Goal: Transaction & Acquisition: Book appointment/travel/reservation

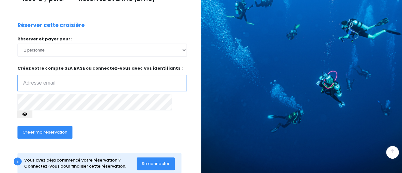
scroll to position [121, 0]
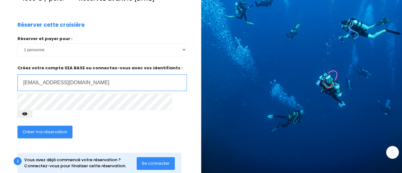
type input "[EMAIL_ADDRESS][DOMAIN_NAME]"
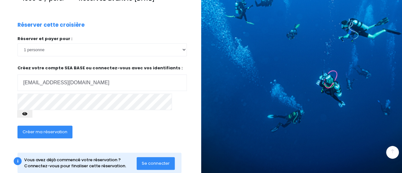
click at [66, 126] on button "Créer ma réservation" at bounding box center [44, 132] width 55 height 13
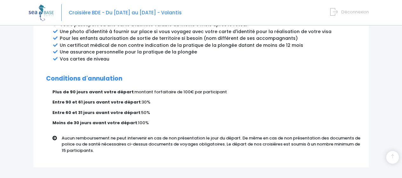
scroll to position [416, 0]
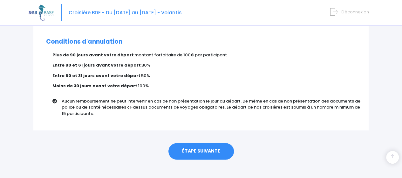
click at [206, 143] on link "ÉTAPE SUIVANTE" at bounding box center [200, 151] width 65 height 17
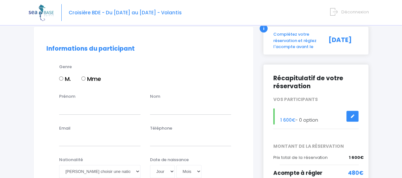
scroll to position [53, 0]
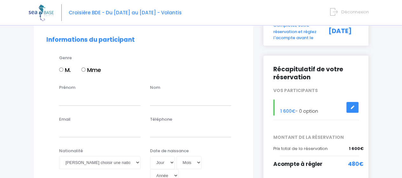
click at [58, 69] on div "Genre M. Mme" at bounding box center [149, 68] width 191 height 26
click at [64, 69] on label "M." at bounding box center [65, 69] width 12 height 9
click at [63, 69] on input "M." at bounding box center [61, 69] width 4 height 4
radio input "true"
click at [95, 100] on input "Prénom" at bounding box center [99, 98] width 81 height 13
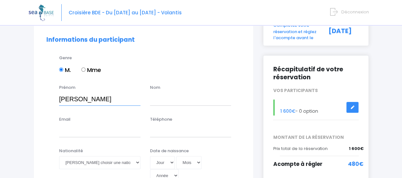
type input "Mathieu"
click at [210, 101] on input "text" at bounding box center [190, 98] width 81 height 13
type input "Bigot"
click at [139, 134] on input "Email" at bounding box center [99, 130] width 81 height 13
type input "mathieu.b3@hotmail.com"
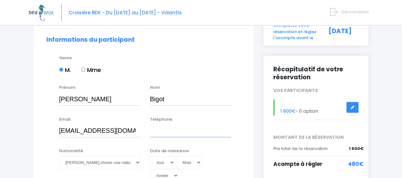
click at [184, 130] on input "Téléphone" at bounding box center [190, 130] width 81 height 13
type input "0"
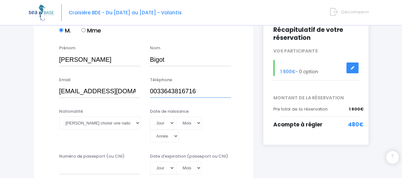
scroll to position [106, 0]
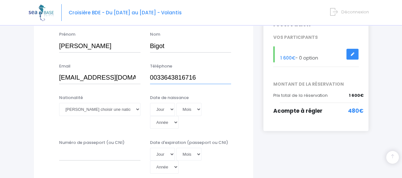
type input "0033643816716"
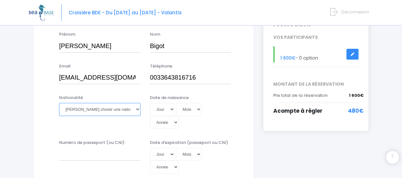
click at [127, 112] on select "Veuillez choisir une nationalité Afghane Albanaise Algerienne Allemande America…" at bounding box center [99, 109] width 81 height 13
select select "Française"
click at [59, 103] on select "Veuillez choisir une nationalité Afghane Albanaise Algerienne Allemande America…" at bounding box center [99, 109] width 81 height 13
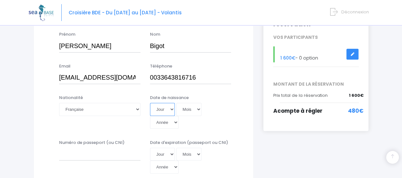
click at [167, 106] on select "Jour 01 02 03 04 05 06 07 08 09 10 11 12 13 14 15 16 17 18 19 20 21 22 23 24 25…" at bounding box center [162, 109] width 25 height 13
select select "03"
click at [150, 103] on select "Jour 01 02 03 04 05 06 07 08 09 10 11 12 13 14 15 16 17 18 19 20 21 22 23 24 25…" at bounding box center [162, 109] width 25 height 13
click at [193, 108] on select "Mois 01 02 03 04 05 06 07 08 09 10 11 12" at bounding box center [188, 109] width 25 height 13
select select "04"
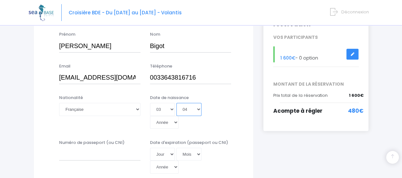
click at [176, 103] on select "Mois 01 02 03 04 05 06 07 08 09 10 11 12" at bounding box center [188, 109] width 25 height 13
click at [179, 116] on select "Année 2045 2044 2043 2042 2041 2040 2039 2038 2037 2036 2035 2034 2033 2032 203…" at bounding box center [164, 122] width 29 height 13
select select "1997"
click at [179, 116] on select "Année 2045 2044 2043 2042 2041 2040 2039 2038 2037 2036 2035 2034 2033 2032 203…" at bounding box center [164, 122] width 29 height 13
type input "1997-04-03"
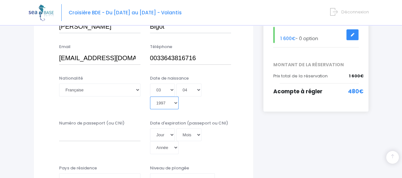
scroll to position [159, 0]
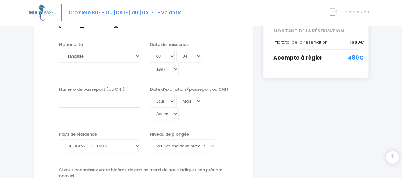
click at [74, 94] on input "Numéro de passeport (ou CNI)" at bounding box center [99, 100] width 81 height 13
type input "19AI60193"
click at [161, 94] on select "Jour 01 02 03 04 05 06 07 08 09 10 11 12 13 14 15 16 17 18 19 20 21 22 23 24 25…" at bounding box center [162, 100] width 25 height 13
select select "03"
click at [150, 94] on select "Jour 01 02 03 04 05 06 07 08 09 10 11 12 13 14 15 16 17 18 19 20 21 22 23 24 25…" at bounding box center [162, 100] width 25 height 13
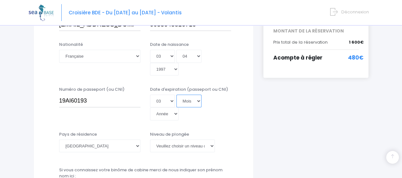
click at [197, 94] on select "Mois 01 02 03 04 05 06 07 08 09 10 11 12" at bounding box center [188, 100] width 25 height 13
select select "03"
click at [176, 94] on select "Mois 01 02 03 04 05 06 07 08 09 10 11 12" at bounding box center [188, 100] width 25 height 13
click at [179, 107] on select "Année 2045 2044 2043 2042 2041 2040 2039 2038 2037 2036 2035 2034 2033 2032 203…" at bounding box center [164, 113] width 29 height 13
select select "2029"
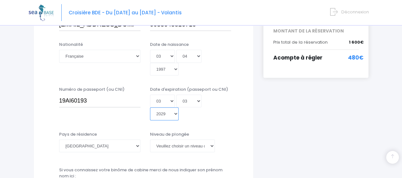
click at [179, 107] on select "Année 2045 2044 2043 2042 2041 2040 2039 2038 2037 2036 2035 2034 2033 2032 203…" at bounding box center [164, 113] width 29 height 13
type input "2029-03-03"
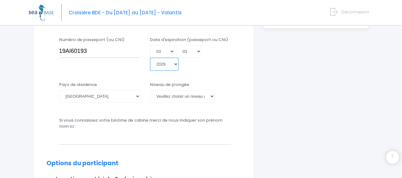
scroll to position [212, 0]
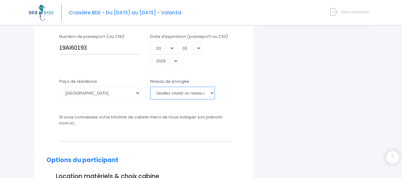
click at [191, 86] on select "Veuillez choisir un niveau de plongée Non plongeur Junior OW diver Adventure OW…" at bounding box center [182, 92] width 65 height 13
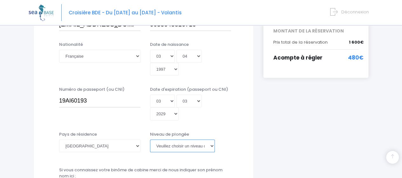
drag, startPoint x: 194, startPoint y: 124, endPoint x: 191, endPoint y: 117, distance: 8.1
click at [194, 139] on select "Veuillez choisir un niveau de plongée Non plongeur Junior OW diver Adventure OW…" at bounding box center [182, 145] width 65 height 13
select select "N2"
click at [150, 139] on select "Veuillez choisir un niveau de plongée Non plongeur Junior OW diver Adventure OW…" at bounding box center [182, 145] width 65 height 13
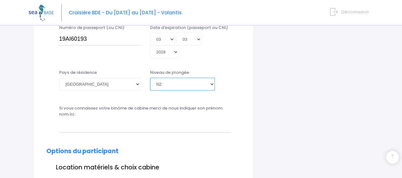
scroll to position [212, 0]
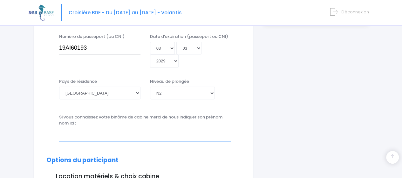
click at [83, 128] on input "text" at bounding box center [145, 134] width 172 height 13
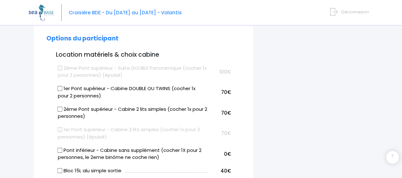
scroll to position [318, 0]
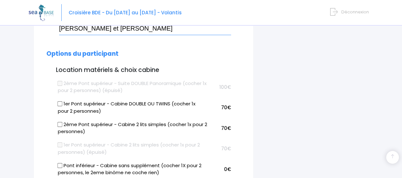
type input "Johann et Loris"
click at [61, 162] on input "Pont inférieur - Cabine sans supplément (cocher 1X pour 2 personnes, le 2eme bi…" at bounding box center [59, 164] width 5 height 5
checkbox input "true"
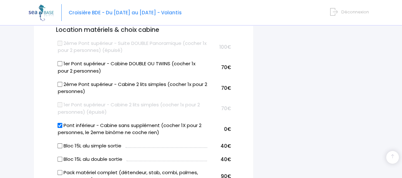
scroll to position [371, 0]
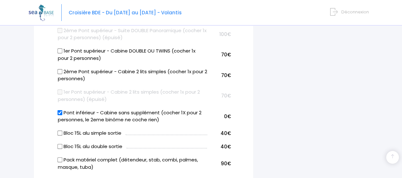
click at [58, 129] on label "Bloc 15L alu simple sortie" at bounding box center [90, 132] width 64 height 7
click at [58, 130] on input "Bloc 15L alu simple sortie" at bounding box center [59, 132] width 5 height 5
checkbox input "true"
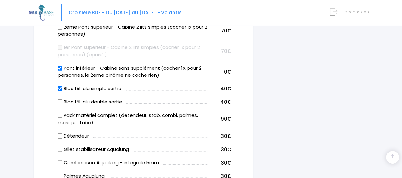
scroll to position [424, 0]
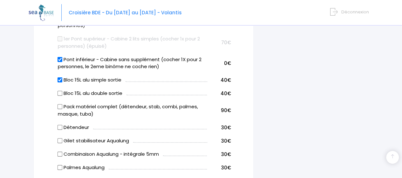
click at [58, 104] on input "Pack matériel complet (détendeur, stab, combi, palmes, masque, tuba)" at bounding box center [59, 106] width 5 height 5
checkbox input "true"
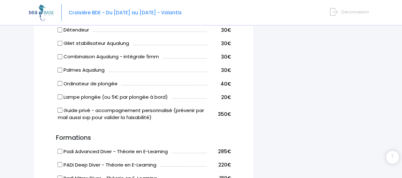
scroll to position [529, 0]
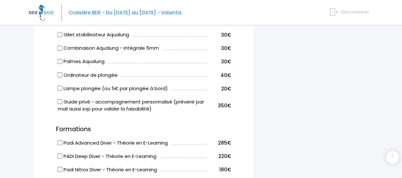
click at [58, 99] on input "Guide privé - accompagnement personnalisé (prévenir par mail aussi svp pour val…" at bounding box center [59, 101] width 5 height 5
checkbox input "true"
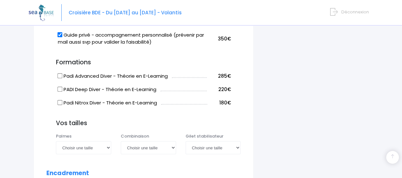
scroll to position [582, 0]
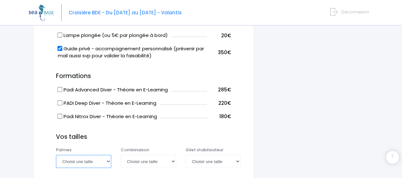
click at [105, 154] on select "Choisir une taille 36/37 38/39 40/41 42/43 44/45 46/47" at bounding box center [83, 160] width 55 height 13
select select "42/43"
click at [56, 154] on select "Choisir une taille 36/37 38/39 40/41 42/43 44/45 46/47" at bounding box center [83, 160] width 55 height 13
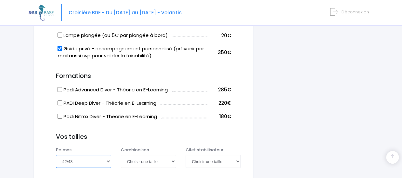
scroll to position [636, 0]
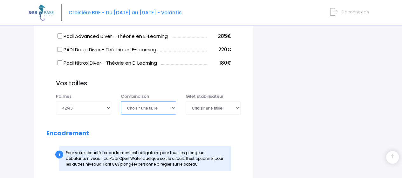
click at [151, 101] on select "Choisir une taille XS S M ML L XL XXL" at bounding box center [148, 107] width 55 height 13
select select "XL"
click at [121, 101] on select "Choisir une taille XS S M ML L XL XXL" at bounding box center [148, 107] width 55 height 13
click at [171, 101] on select "Choisir une taille XS S M ML L XL XXL" at bounding box center [148, 107] width 55 height 13
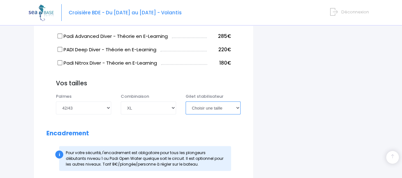
click at [235, 101] on select "Choisir une taille XXS XS S M ML L XL XXL" at bounding box center [213, 107] width 55 height 13
select select "M"
click at [186, 101] on select "Choisir une taille XXS XS S M ML L XL XXL" at bounding box center [213, 107] width 55 height 13
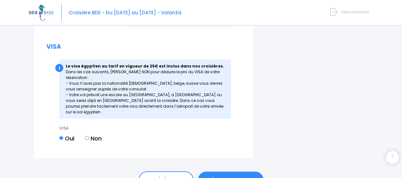
scroll to position [922, 0]
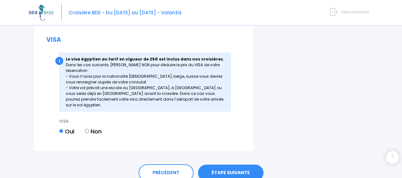
click at [241, 164] on link "ÉTAPE SUIVANTE" at bounding box center [230, 172] width 65 height 17
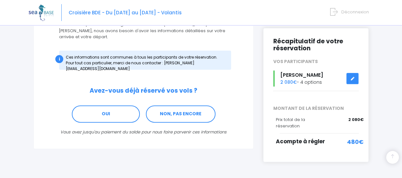
scroll to position [95, 0]
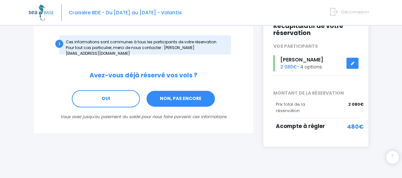
click at [212, 90] on link "NON, PAS ENCORE" at bounding box center [181, 98] width 70 height 17
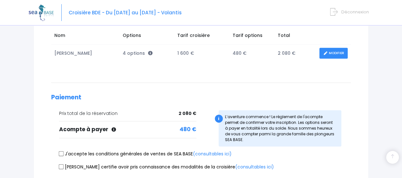
scroll to position [159, 0]
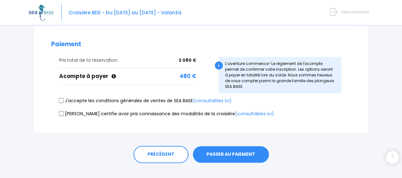
click at [66, 100] on label "J'accepte les conditions générales de ventes de SEA BASE (consultables ici)" at bounding box center [145, 100] width 173 height 7
click at [64, 100] on input "J'accepte les conditions générales de ventes de SEA BASE (consultables ici)" at bounding box center [61, 100] width 5 height 5
checkbox input "true"
click at [63, 114] on input "Je certifie avoir pris connaissance des modalités de la croisière (consultables…" at bounding box center [61, 113] width 5 height 5
checkbox input "true"
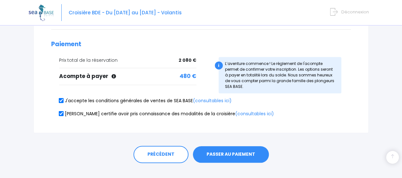
click at [241, 153] on button "PASSER AU PAIEMENT" at bounding box center [231, 154] width 76 height 17
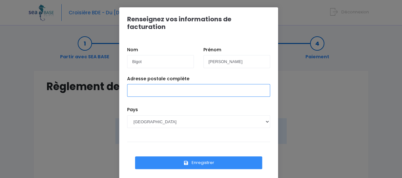
click at [176, 86] on input "Adresse postale complète" at bounding box center [198, 90] width 143 height 13
type input "[STREET_ADDRESS][PERSON_NAME]"
click at [224, 157] on button "Enregistrer" at bounding box center [198, 162] width 127 height 13
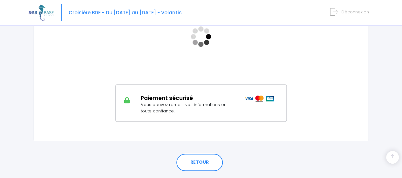
scroll to position [106, 0]
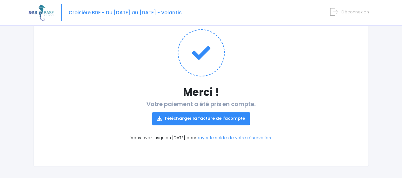
scroll to position [71, 0]
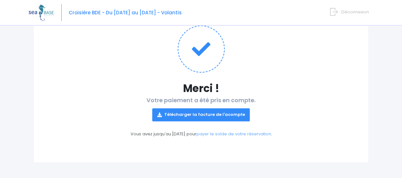
click at [197, 118] on link "Télécharger la facture de l'acompte" at bounding box center [201, 114] width 98 height 13
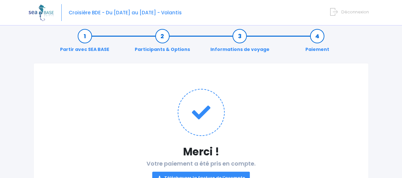
scroll to position [0, 0]
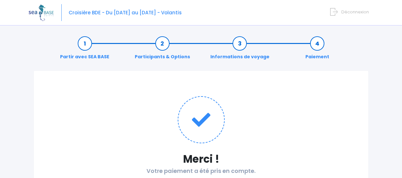
click at [355, 13] on span "Déconnexion" at bounding box center [355, 12] width 28 height 6
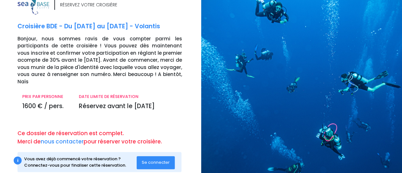
scroll to position [21, 0]
